Goal: Task Accomplishment & Management: Use online tool/utility

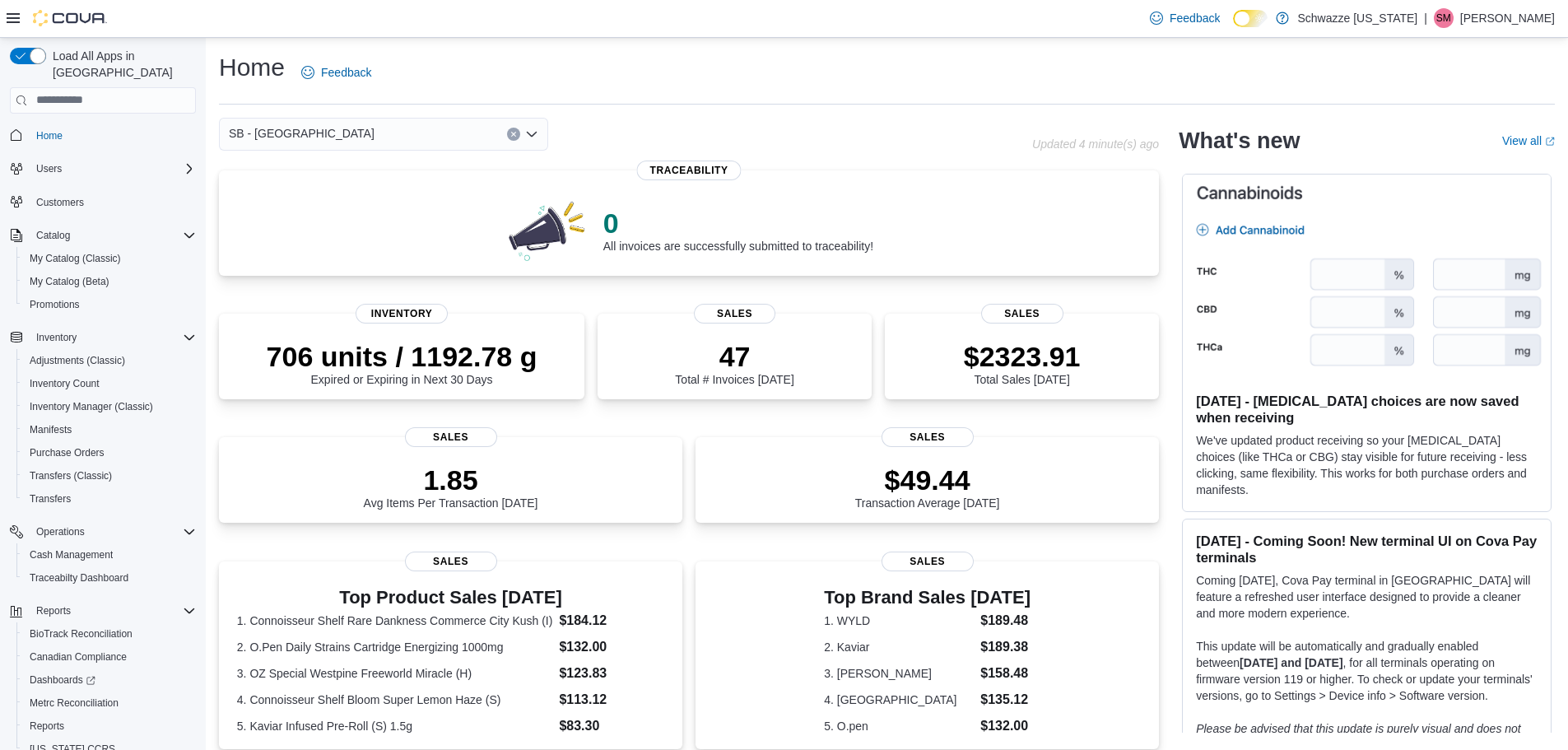
click at [1372, 138] on div "What's new" at bounding box center [1330, 141] width 304 height 26
click at [55, 719] on span "Reports" at bounding box center [46, 726] width 34 height 13
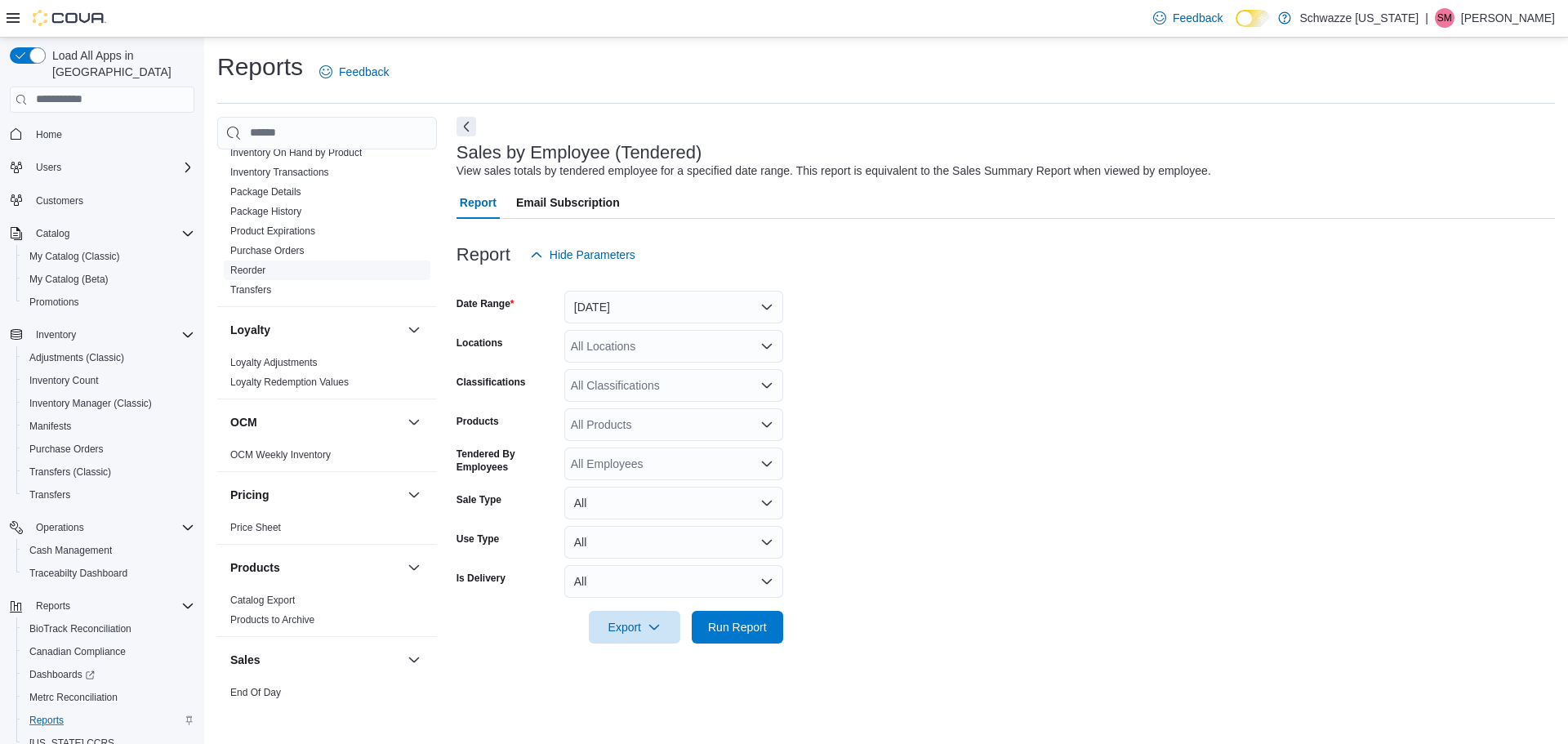
scroll to position [817, 0]
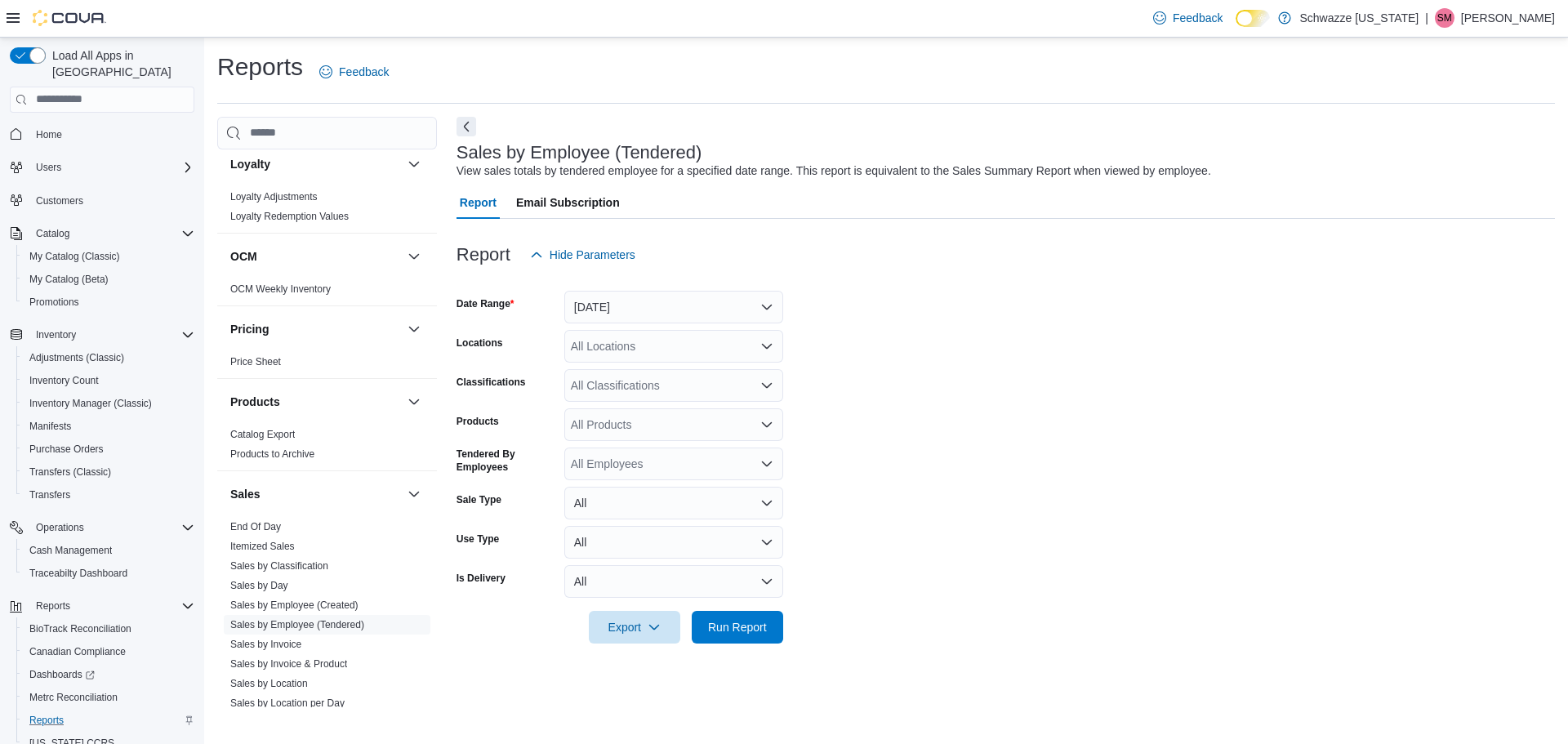
drag, startPoint x: 245, startPoint y: 522, endPoint x: 414, endPoint y: 515, distance: 169.1
click at [245, 522] on link "End Of Day" at bounding box center [255, 526] width 51 height 11
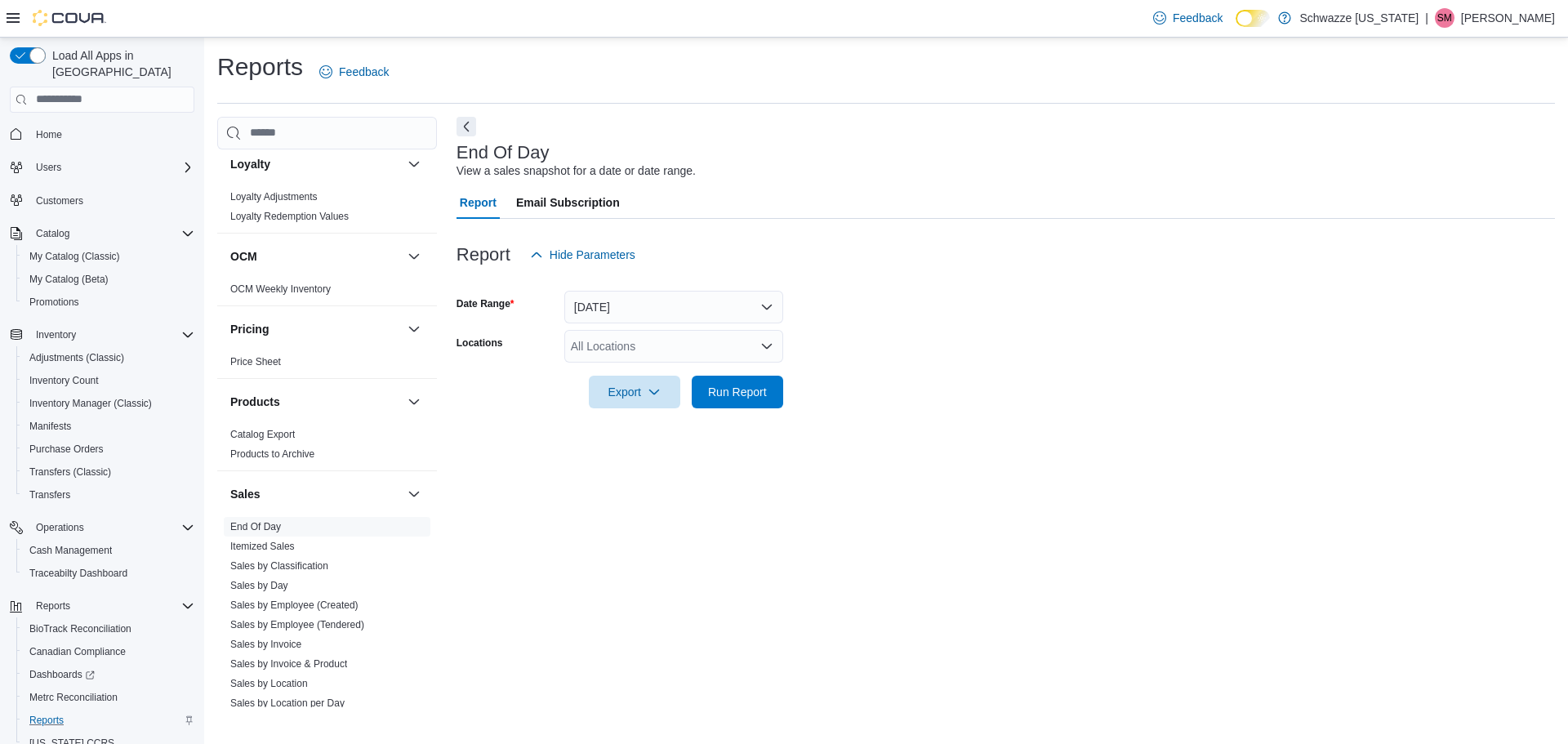
click at [683, 344] on div "All Locations" at bounding box center [673, 346] width 219 height 33
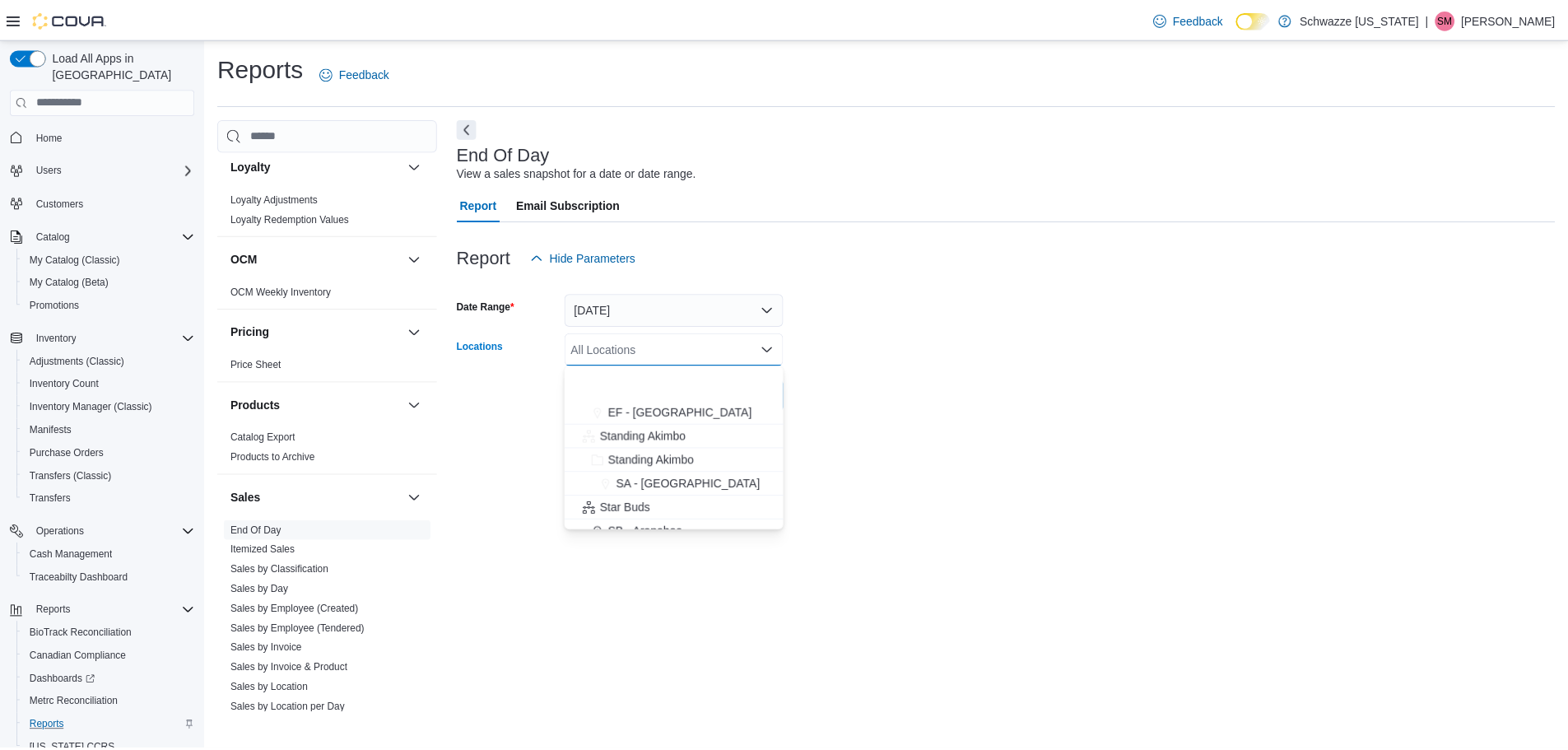
scroll to position [165, 0]
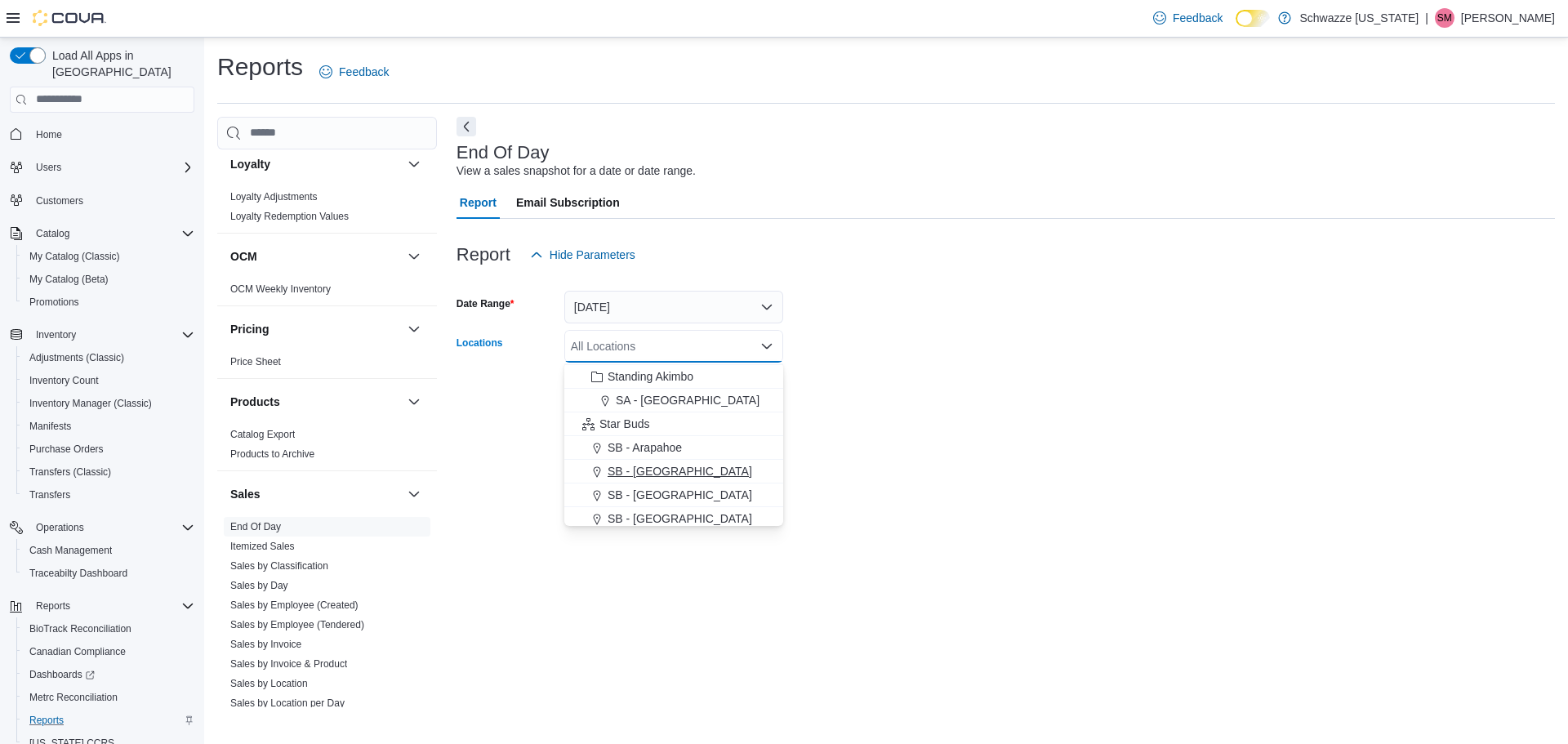
click at [628, 469] on span "SB - [GEOGRAPHIC_DATA]" at bounding box center [680, 471] width 144 height 17
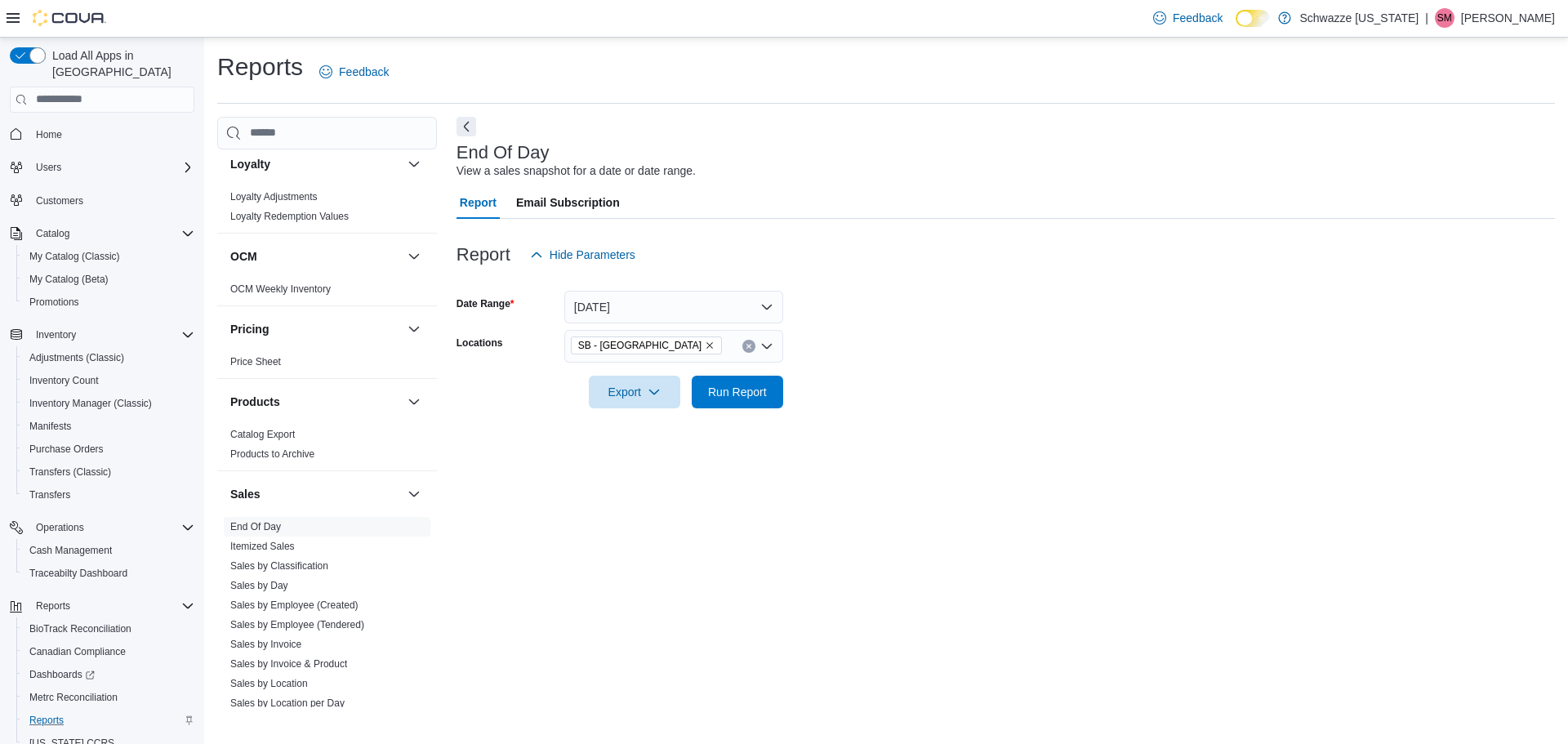
click at [1007, 443] on div "End Of Day View a sales snapshot for a date or date range. Report Email Subscri…" at bounding box center [1006, 411] width 1099 height 591
click at [715, 390] on span "Run Report" at bounding box center [738, 392] width 59 height 17
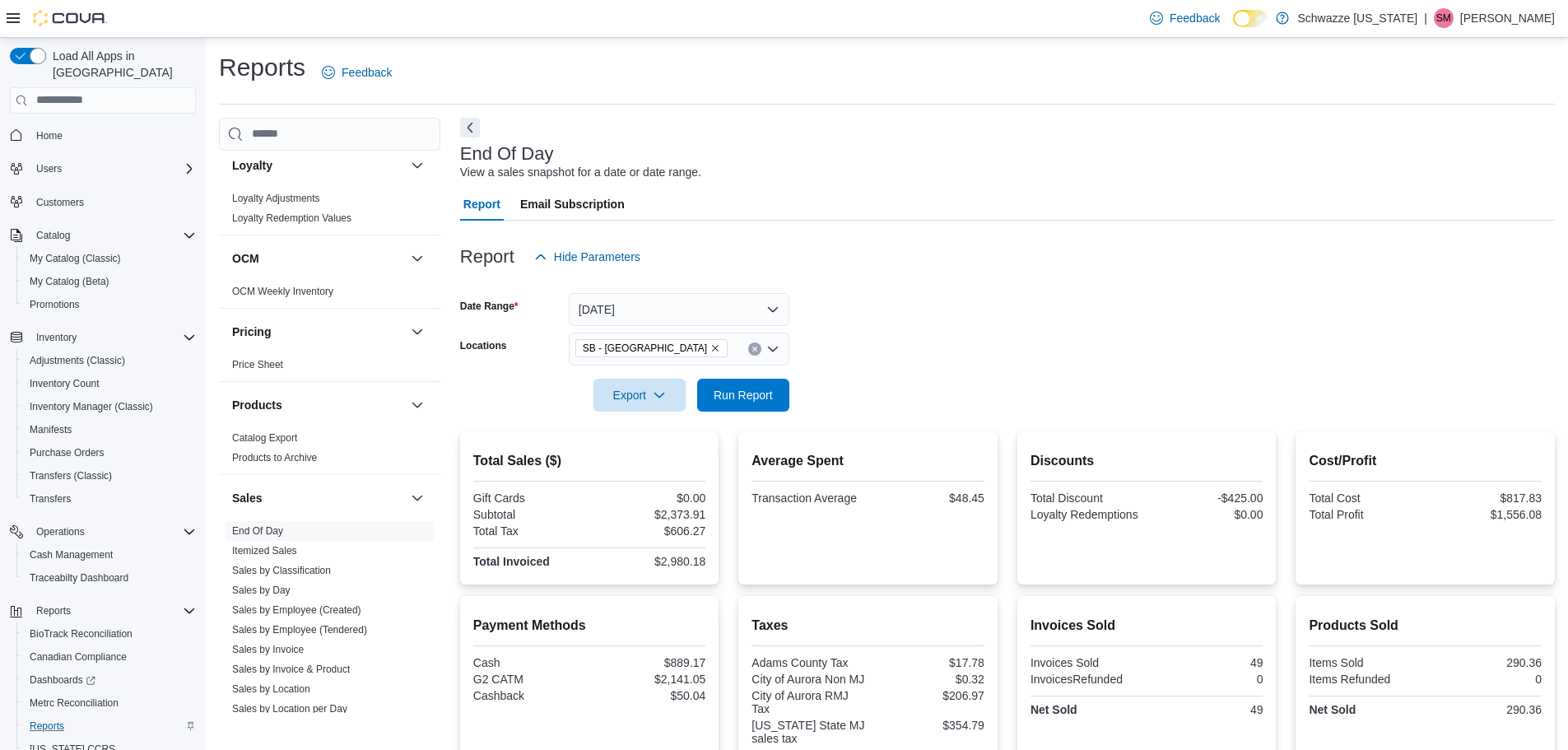
scroll to position [229, 0]
